Goal: Information Seeking & Learning: Learn about a topic

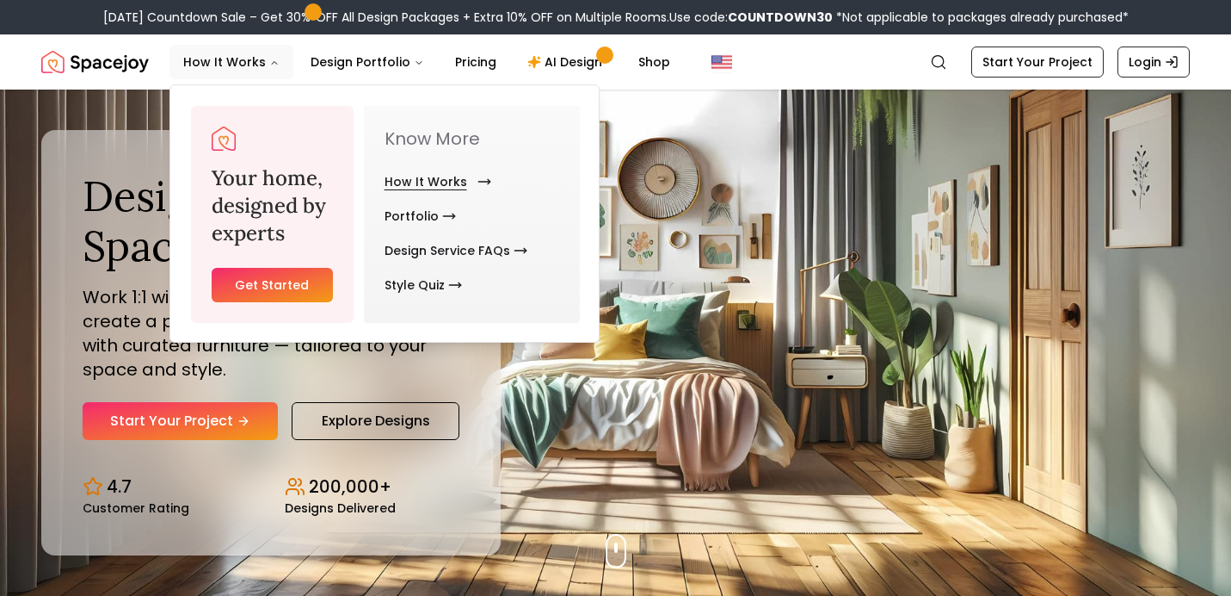
click at [413, 183] on link "How It Works" at bounding box center [435, 181] width 100 height 34
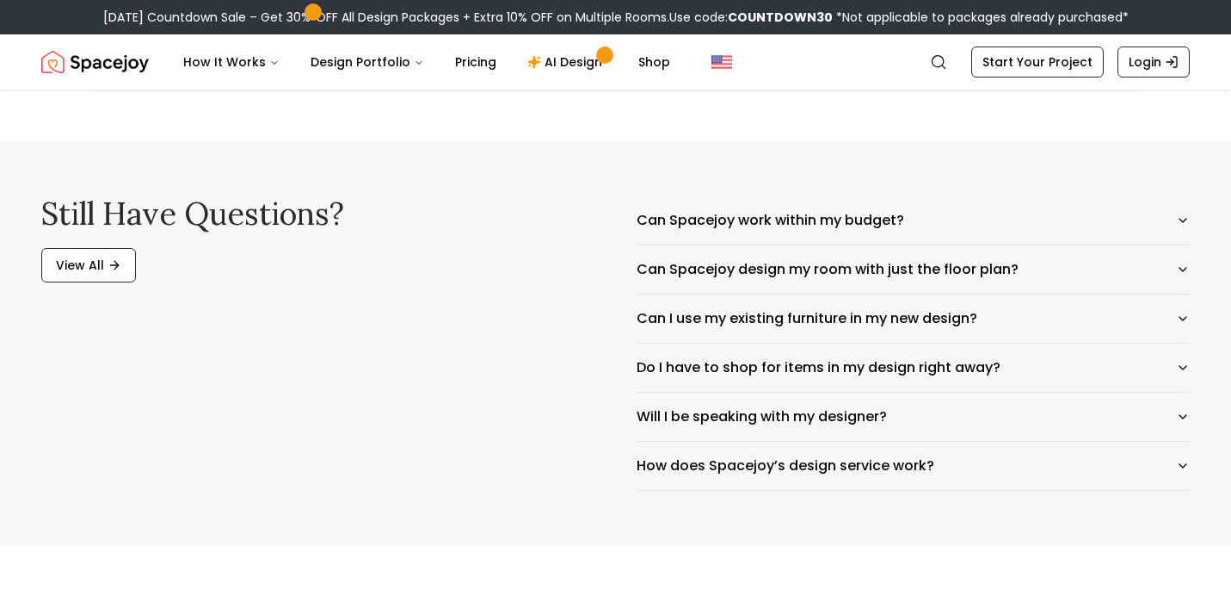
scroll to position [2756, 0]
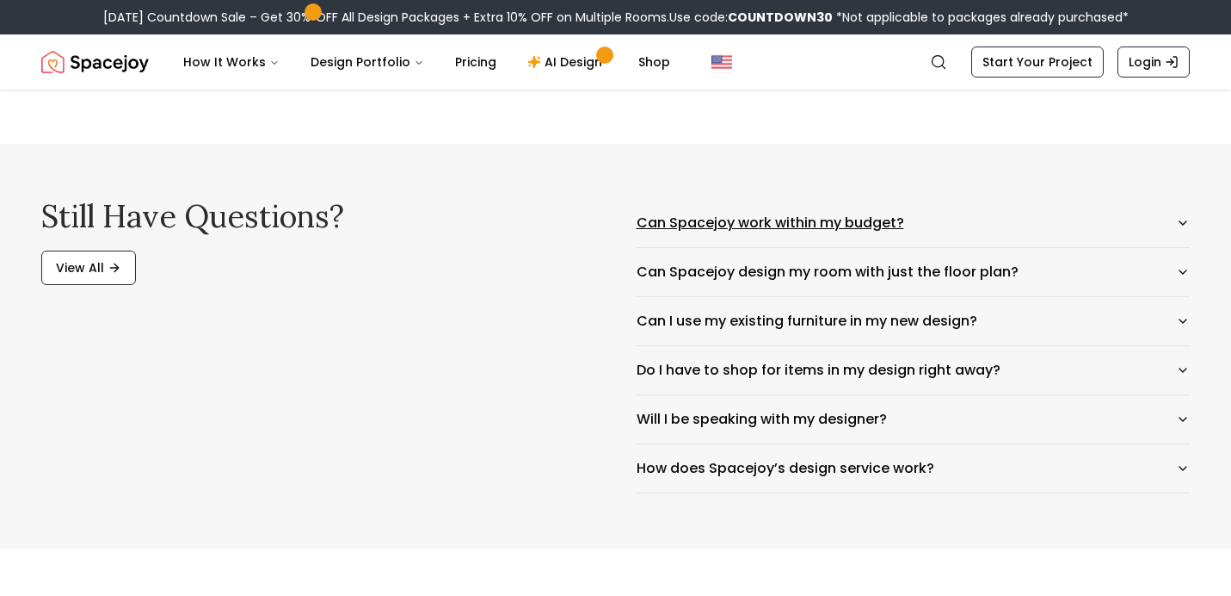
click at [732, 219] on button "Can Spacejoy work within my budget?" at bounding box center [914, 223] width 554 height 48
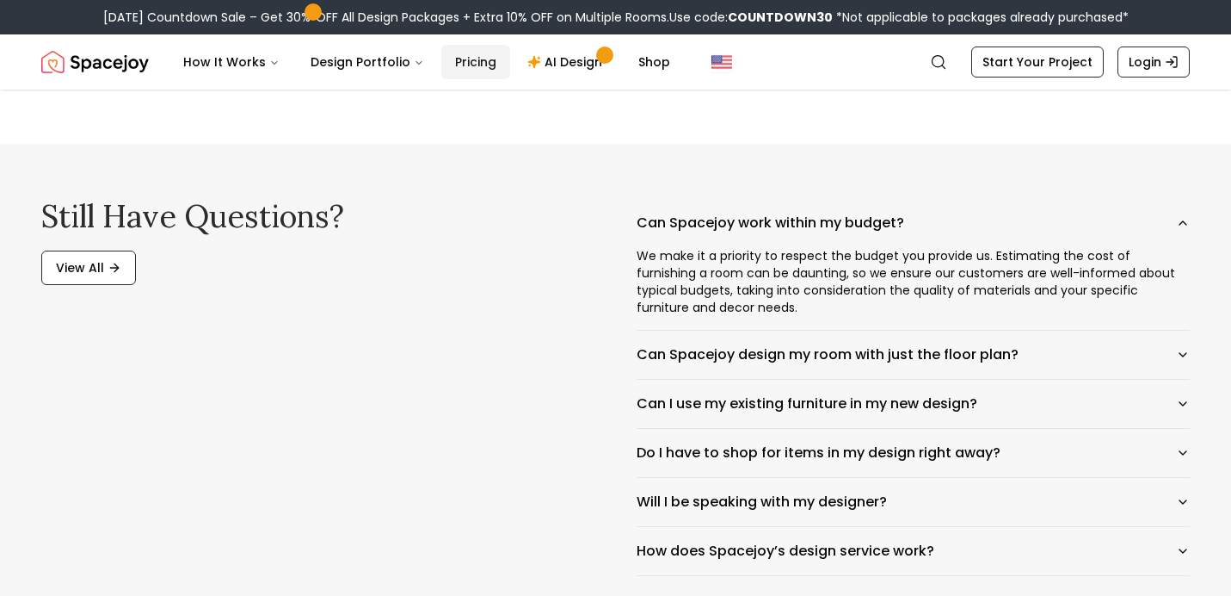
click at [473, 71] on link "Pricing" at bounding box center [475, 62] width 69 height 34
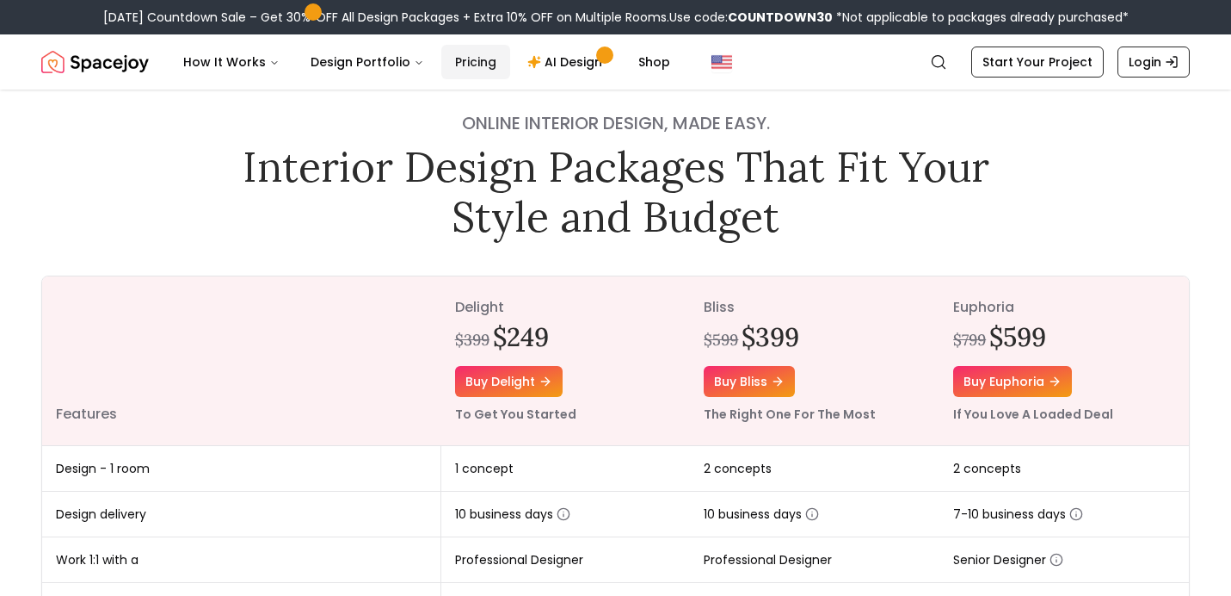
scroll to position [35, 0]
